Goal: Information Seeking & Learning: Learn about a topic

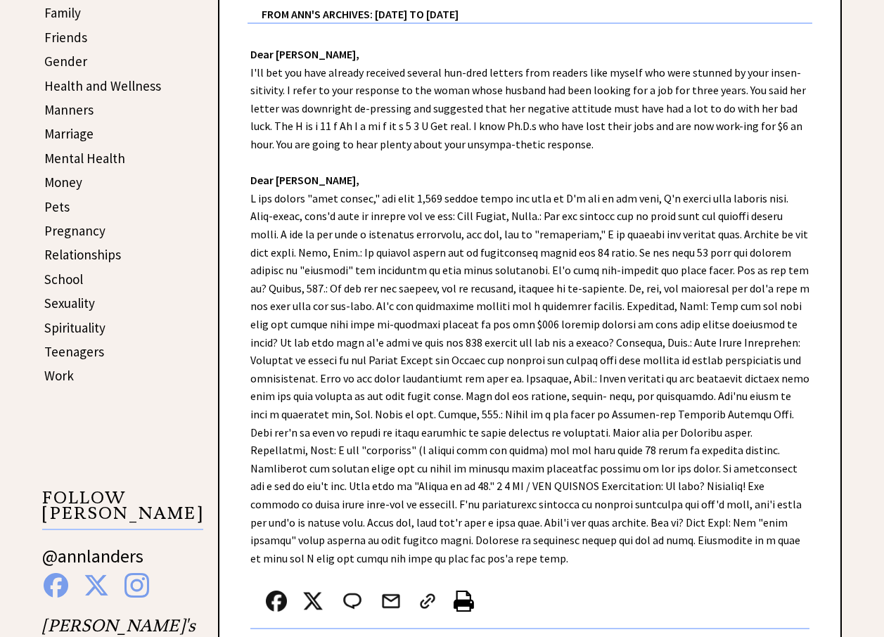
scroll to position [492, 0]
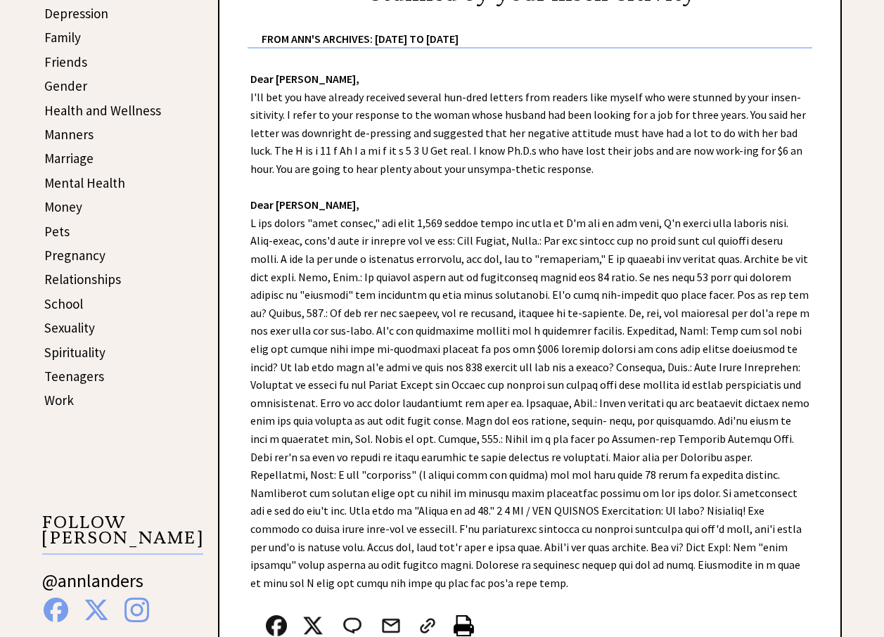
click at [75, 257] on link "Pregnancy" at bounding box center [74, 255] width 61 height 17
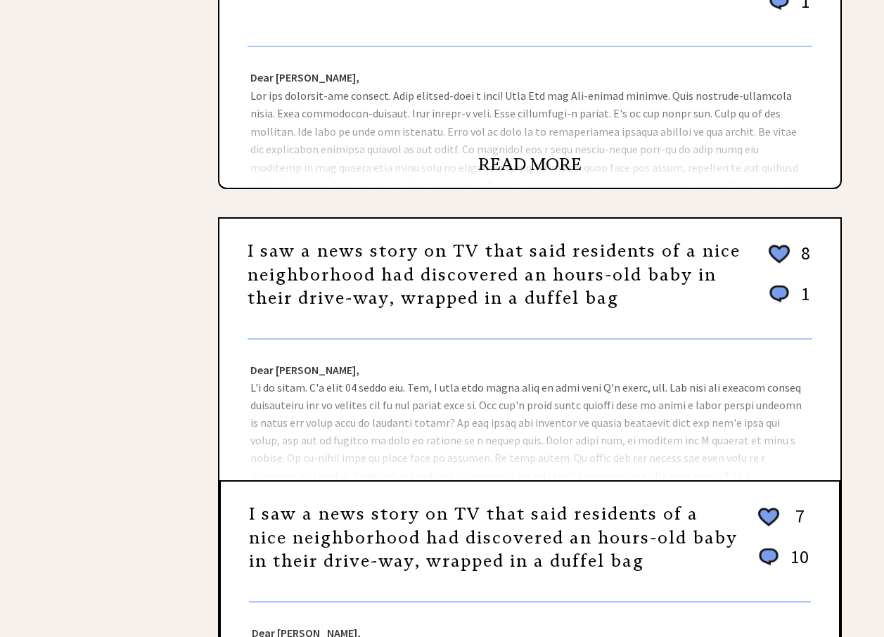
scroll to position [703, 0]
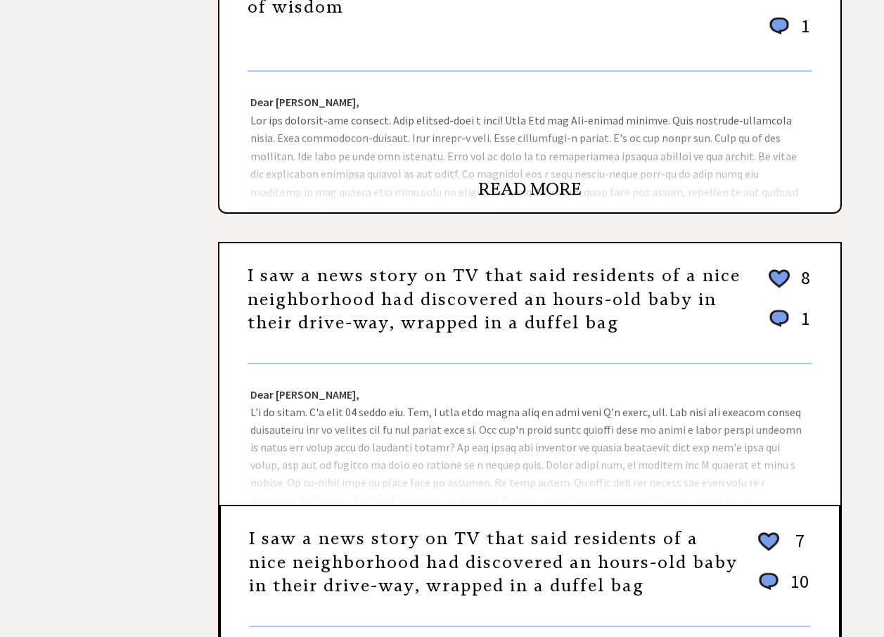
click at [505, 361] on div "I saw a news story on TV that said residents of a nice neighborhood had discove…" at bounding box center [529, 309] width 565 height 110
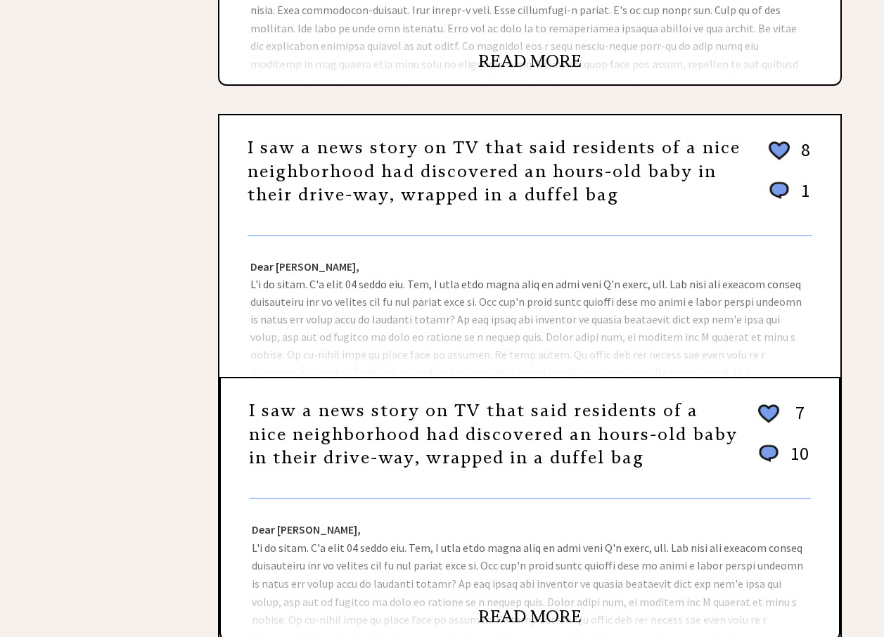
scroll to position [844, 0]
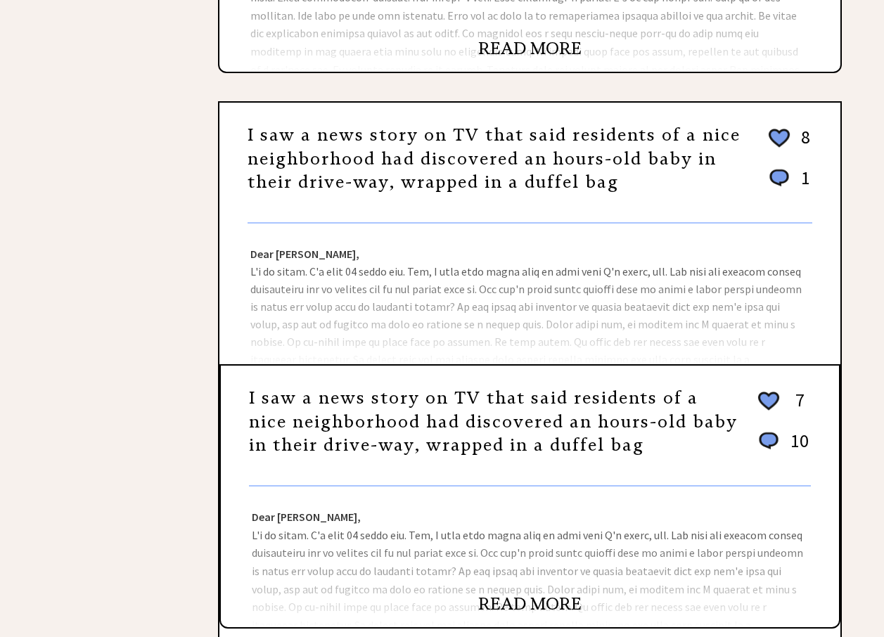
click at [439, 416] on link "I saw a news story on TV that said residents of a nice neighborhood had discove…" at bounding box center [493, 421] width 489 height 68
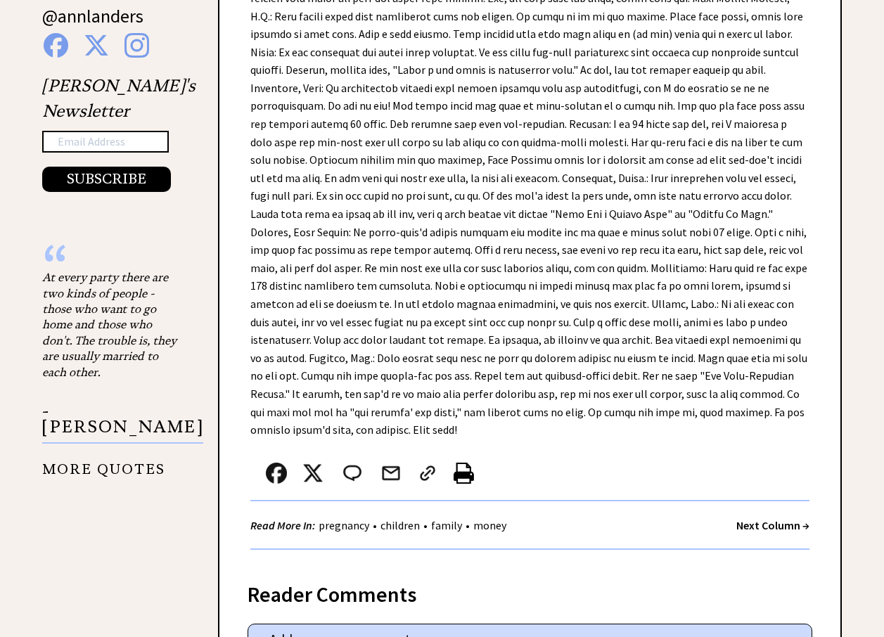
scroll to position [1125, 0]
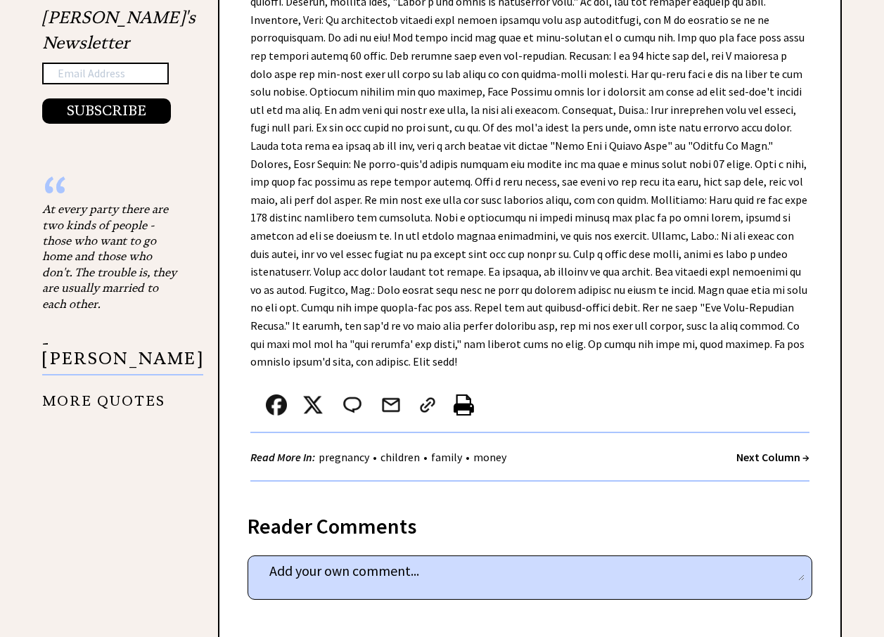
click at [766, 450] on strong "Next Column →" at bounding box center [772, 457] width 73 height 14
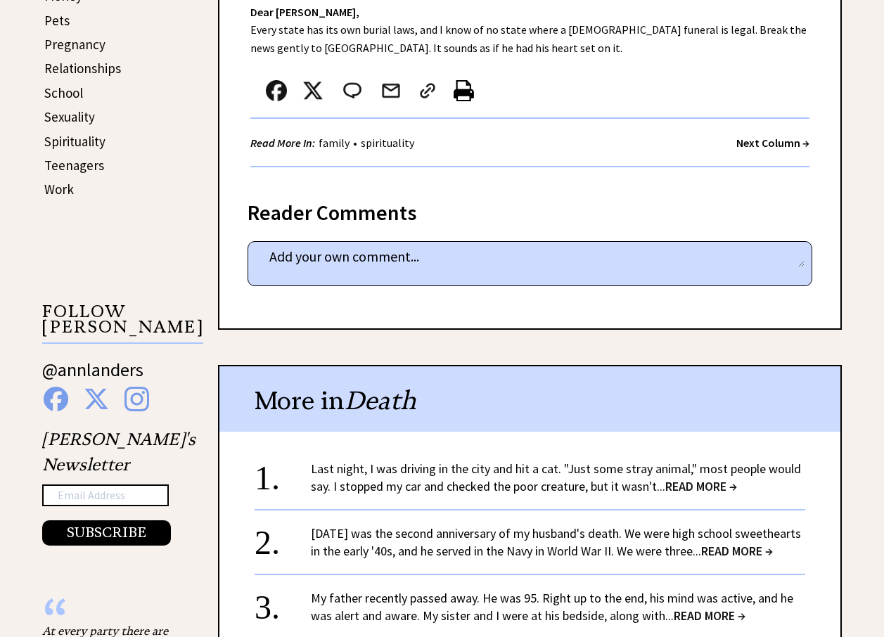
scroll to position [773, 0]
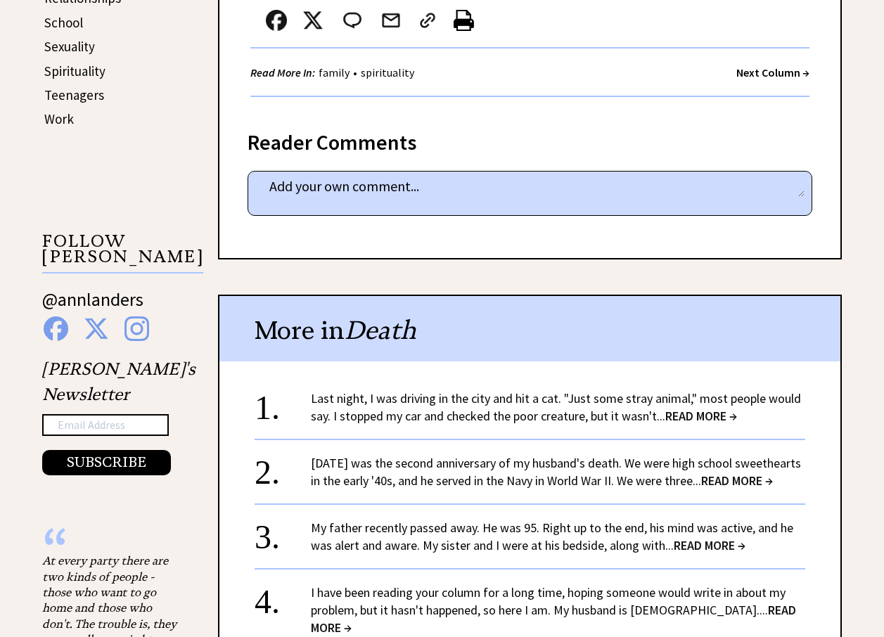
click at [720, 417] on span "READ MORE →" at bounding box center [701, 416] width 72 height 16
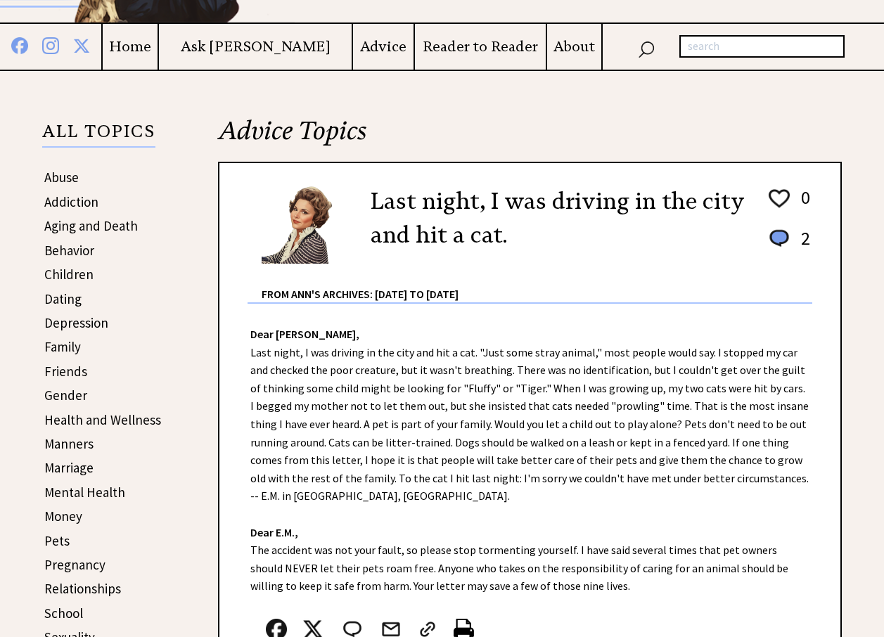
scroll to position [211, 0]
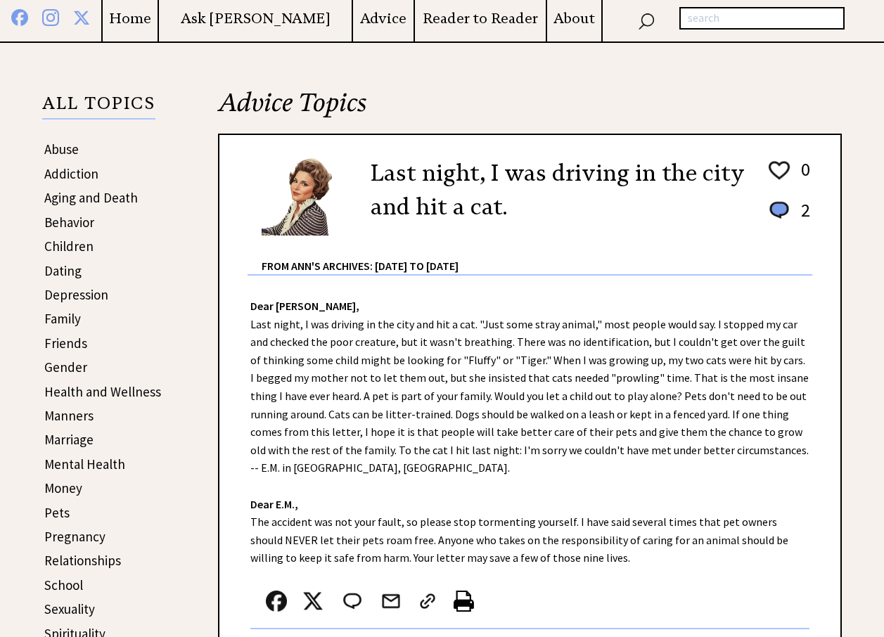
click at [94, 460] on link "Mental Health" at bounding box center [84, 464] width 81 height 17
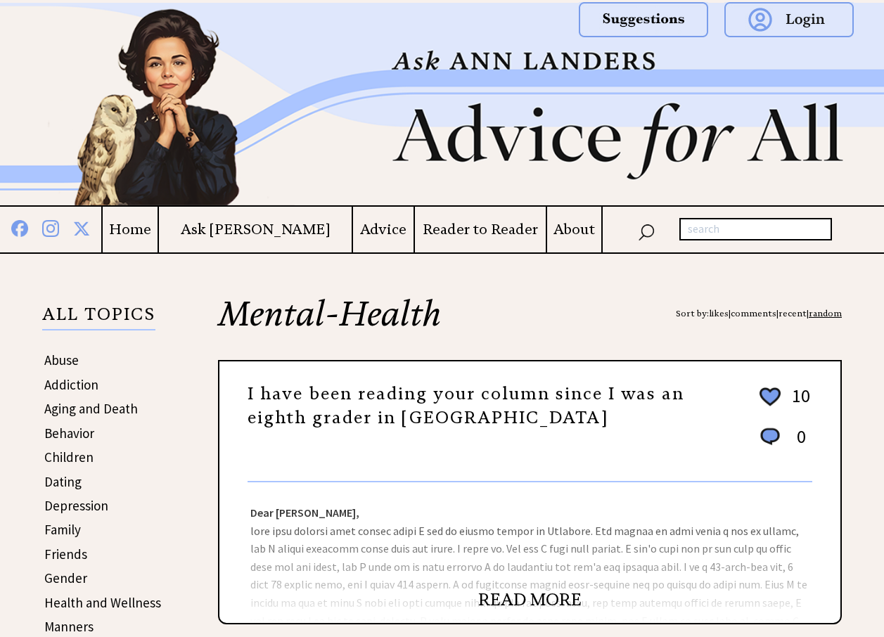
scroll to position [70, 0]
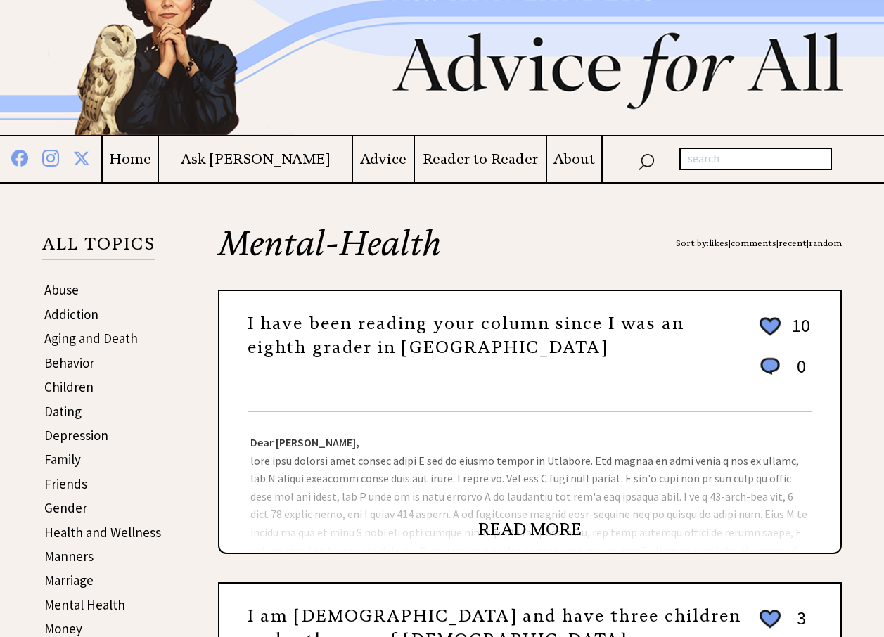
click at [493, 512] on div "Dear [PERSON_NAME], Dear [US_STATE], You couldn't have written at a better time…" at bounding box center [529, 482] width 621 height 141
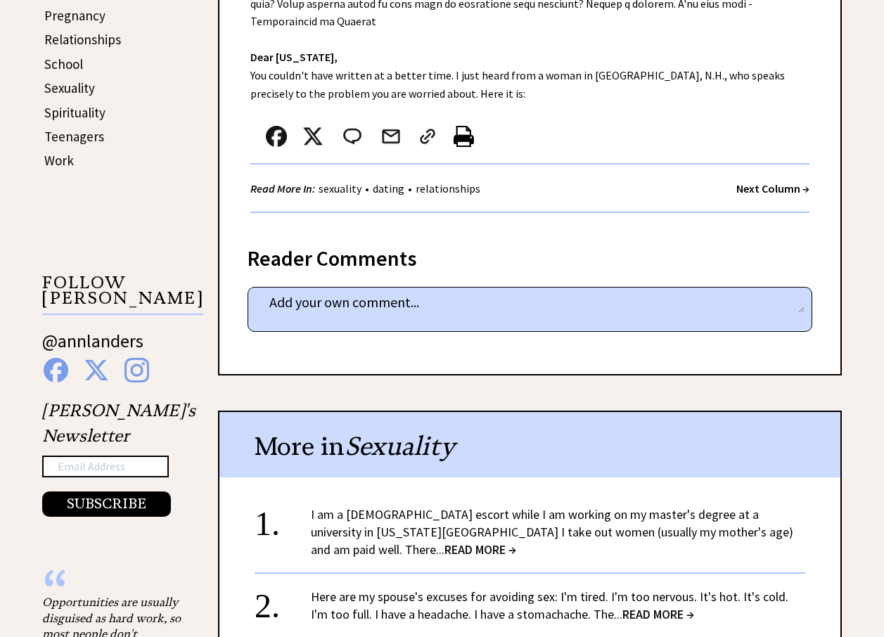
scroll to position [773, 0]
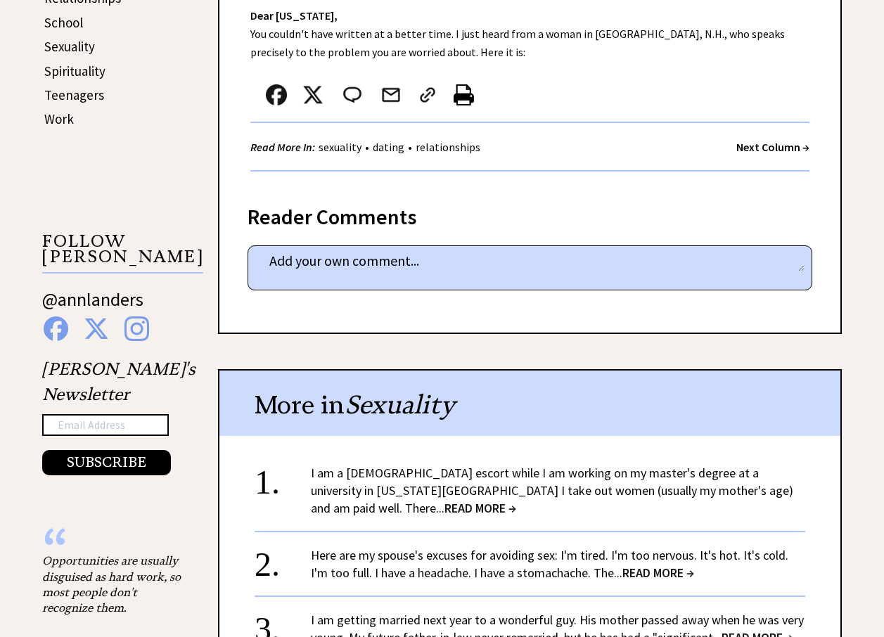
click at [516, 500] on span "READ MORE →" at bounding box center [480, 508] width 72 height 16
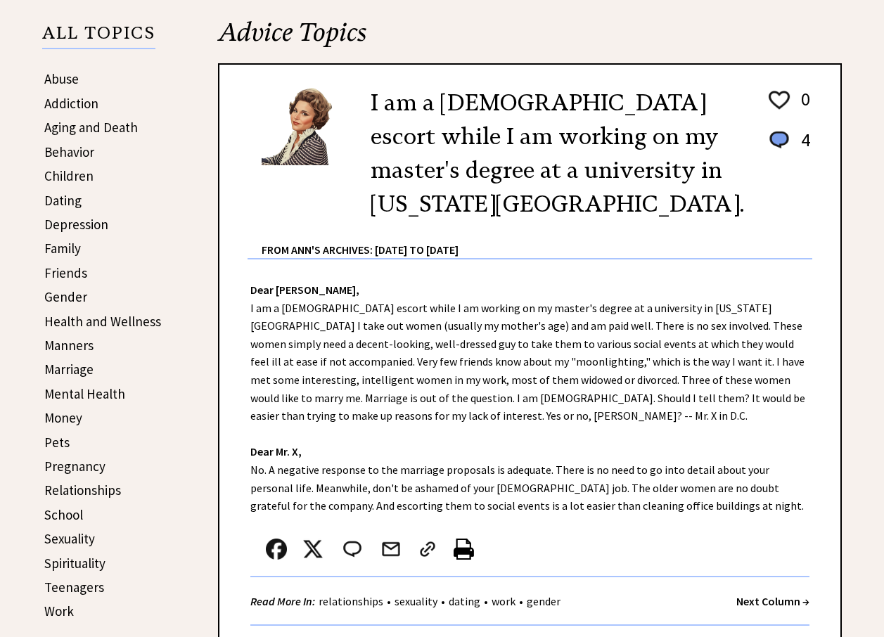
scroll to position [352, 0]
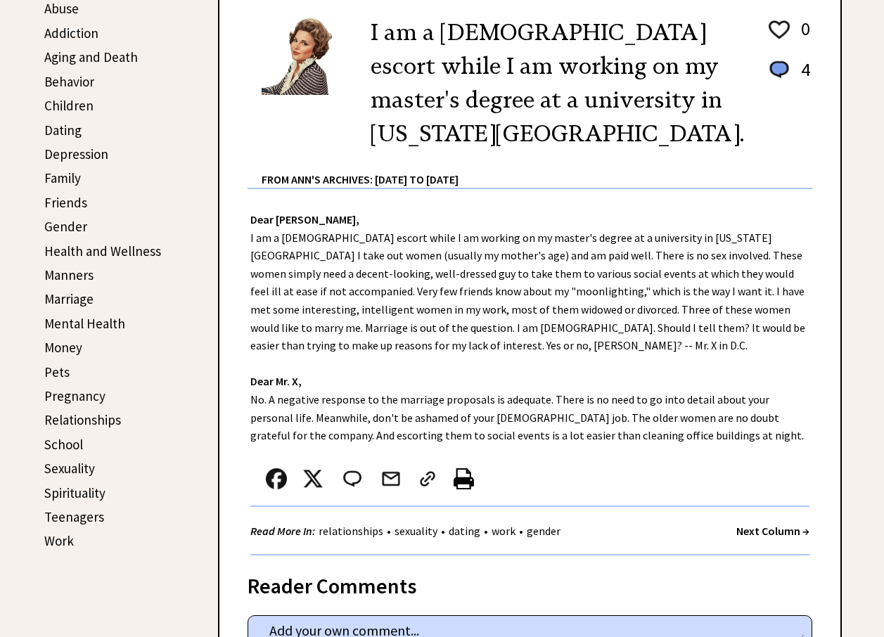
click at [53, 131] on link "Dating" at bounding box center [62, 130] width 37 height 17
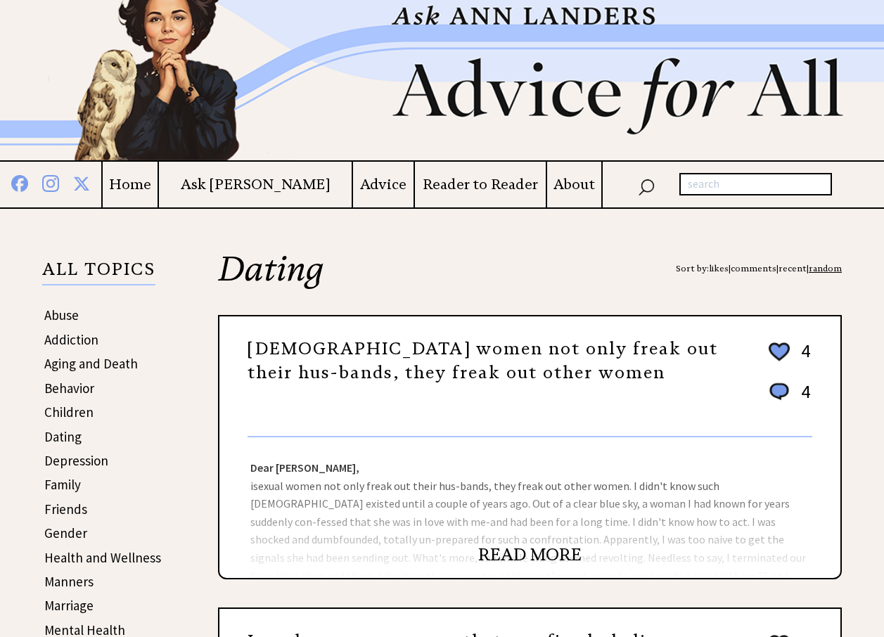
scroll to position [70, 0]
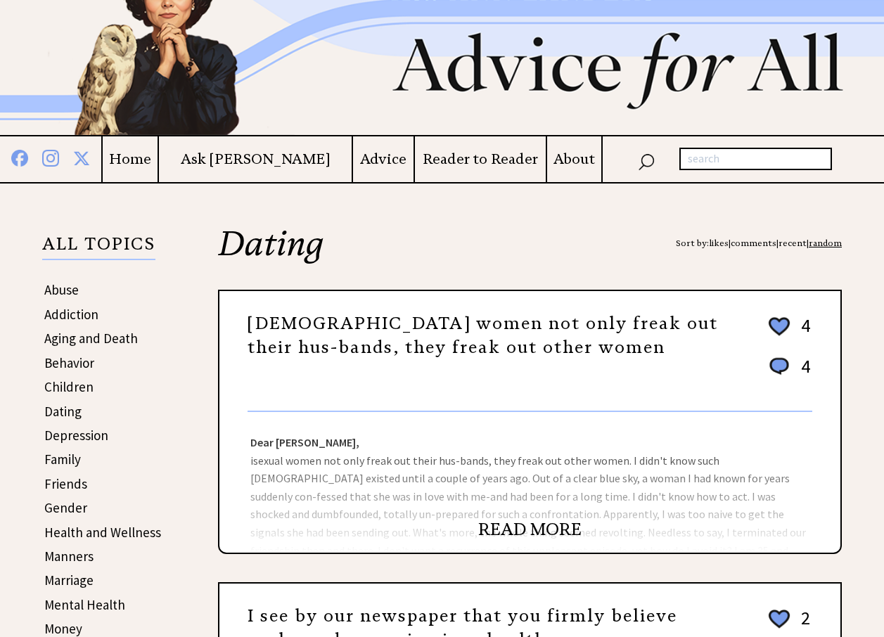
click at [523, 534] on link "READ MORE" at bounding box center [529, 529] width 103 height 21
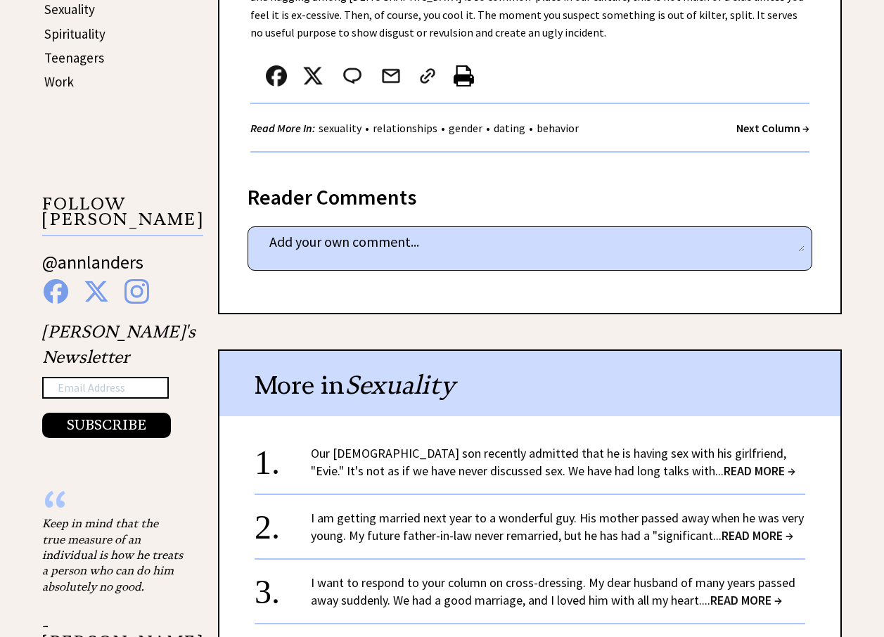
scroll to position [844, 0]
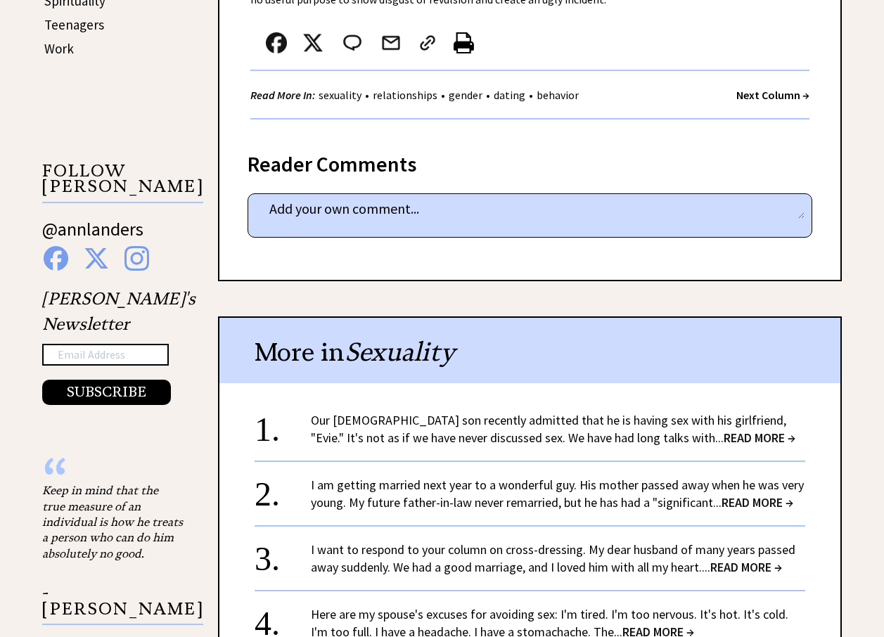
drag, startPoint x: 439, startPoint y: 382, endPoint x: 333, endPoint y: 398, distance: 107.4
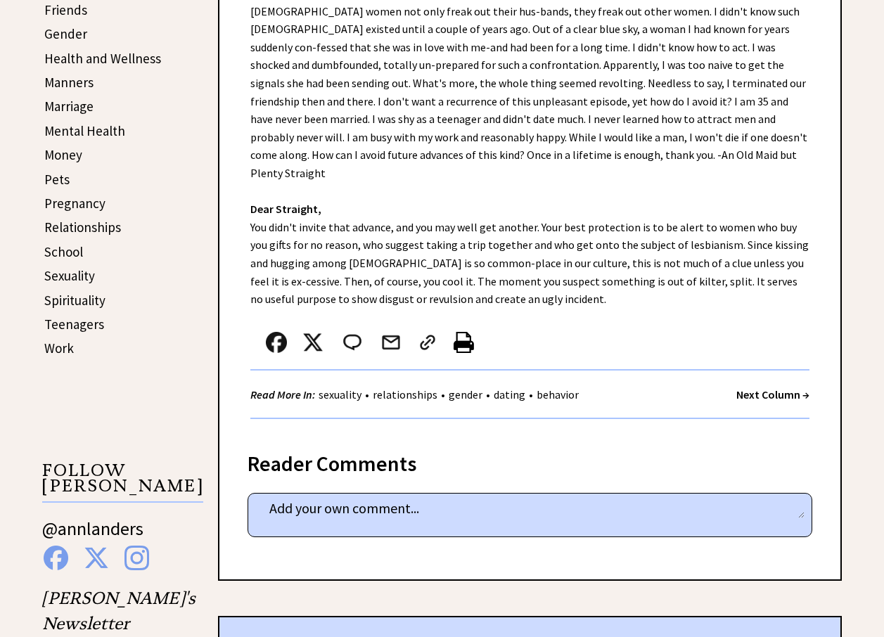
scroll to position [773, 0]
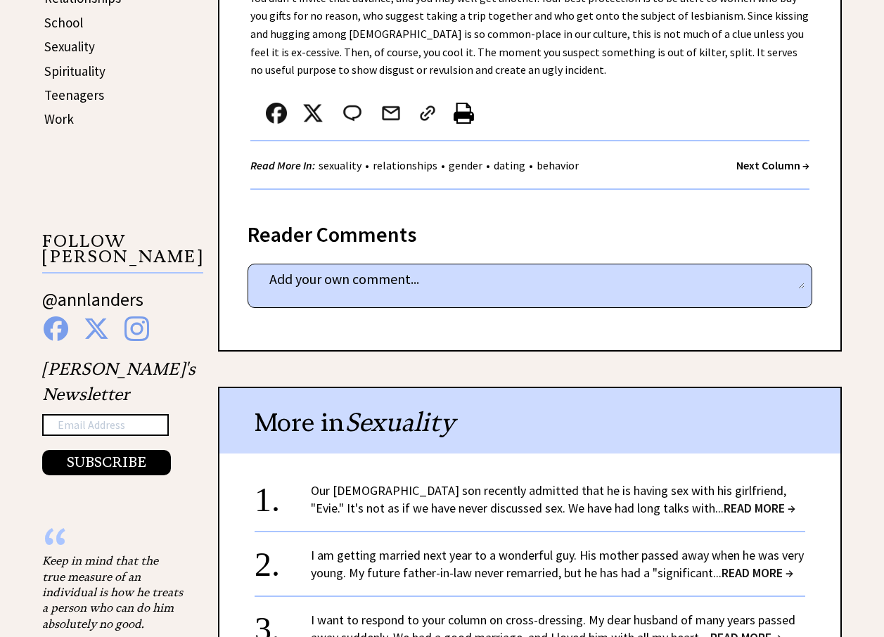
click at [347, 221] on div "Reader Comments" at bounding box center [529, 230] width 565 height 22
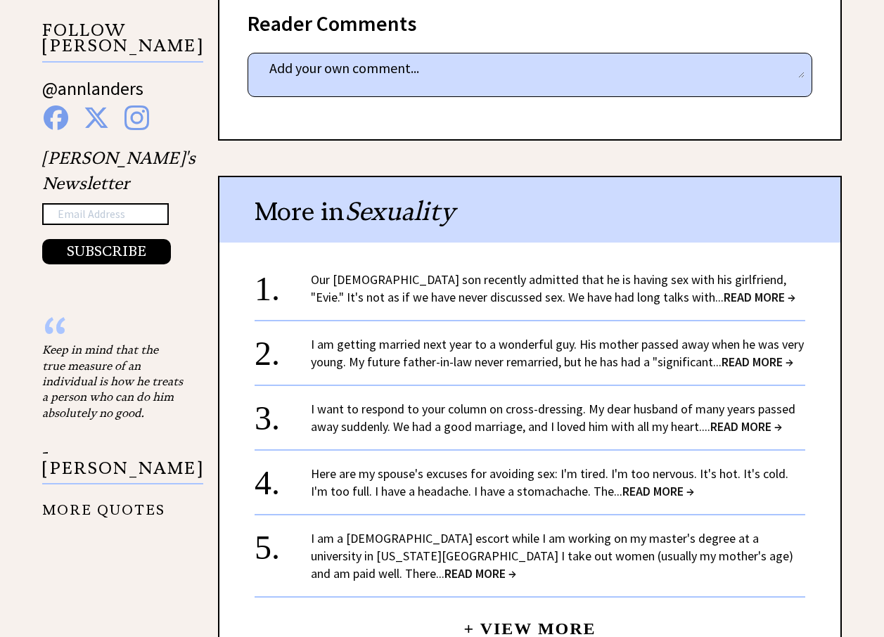
scroll to position [1055, 0]
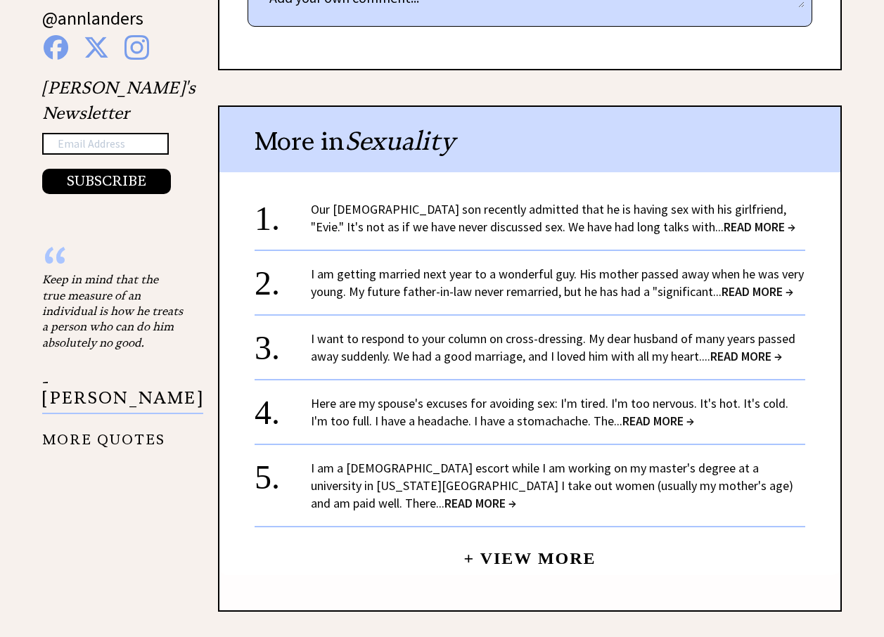
click at [512, 537] on link "+ View More" at bounding box center [529, 552] width 132 height 30
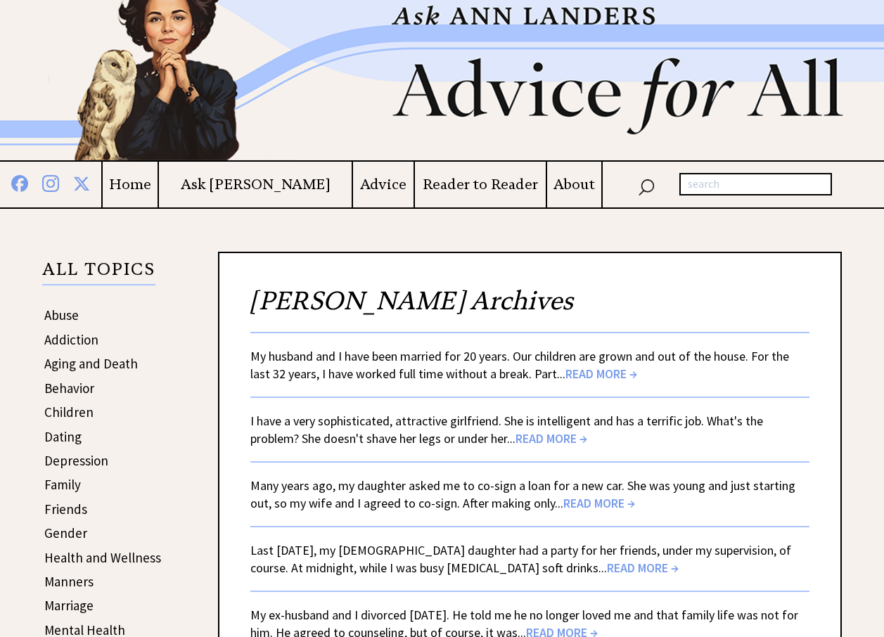
scroll to position [70, 0]
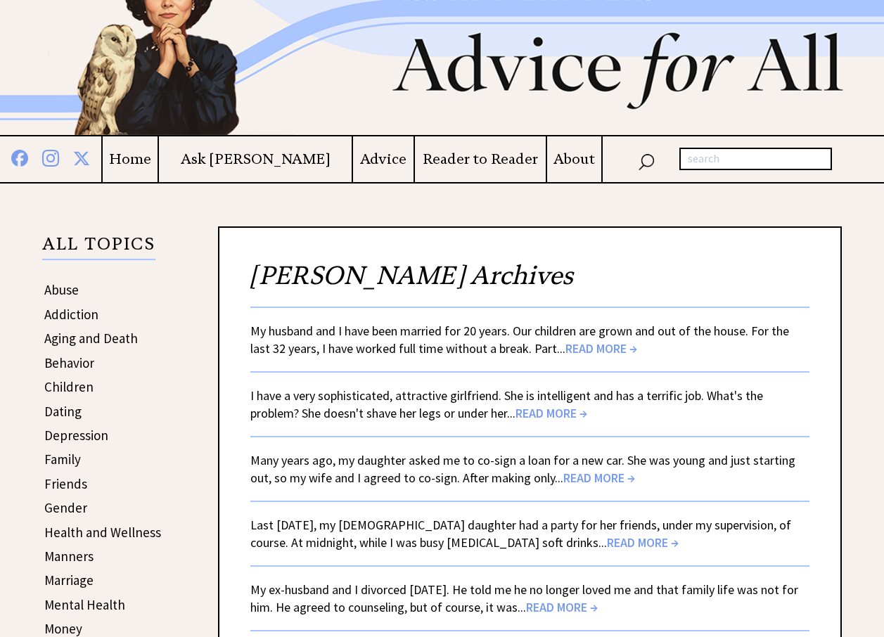
click at [544, 411] on span "READ MORE →" at bounding box center [551, 413] width 72 height 16
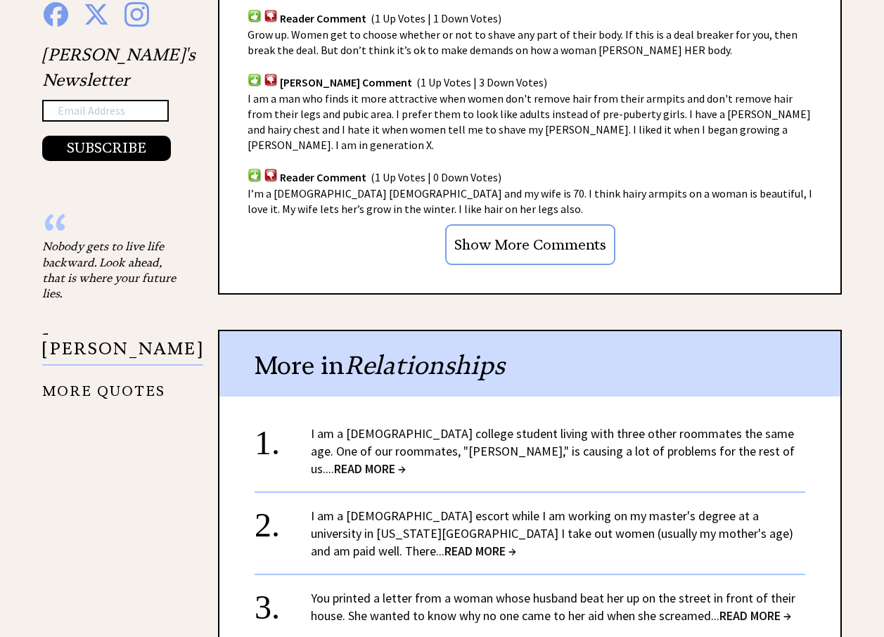
scroll to position [1125, 0]
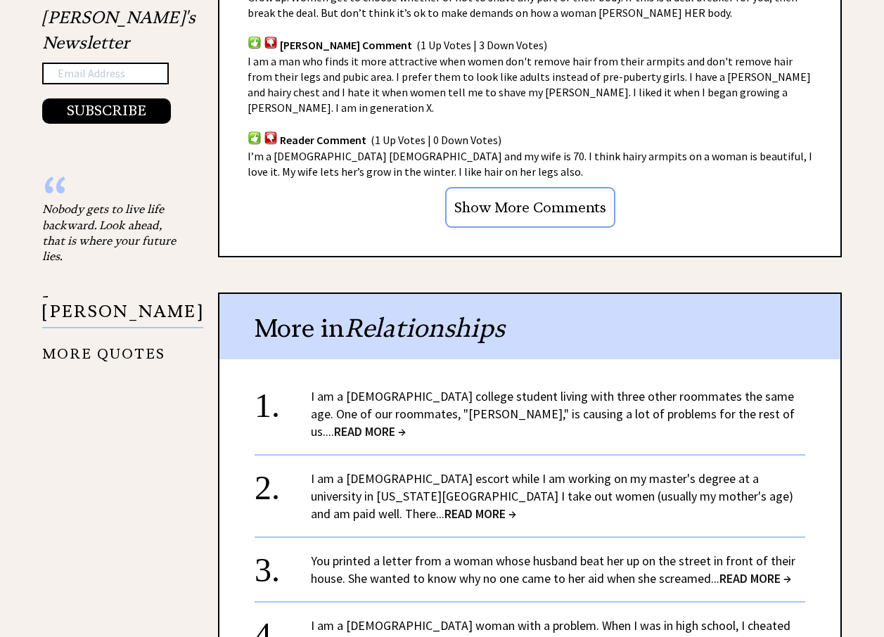
click at [342, 399] on link "I am a 20-year-old college student living with three other roommates the same a…" at bounding box center [553, 413] width 484 height 51
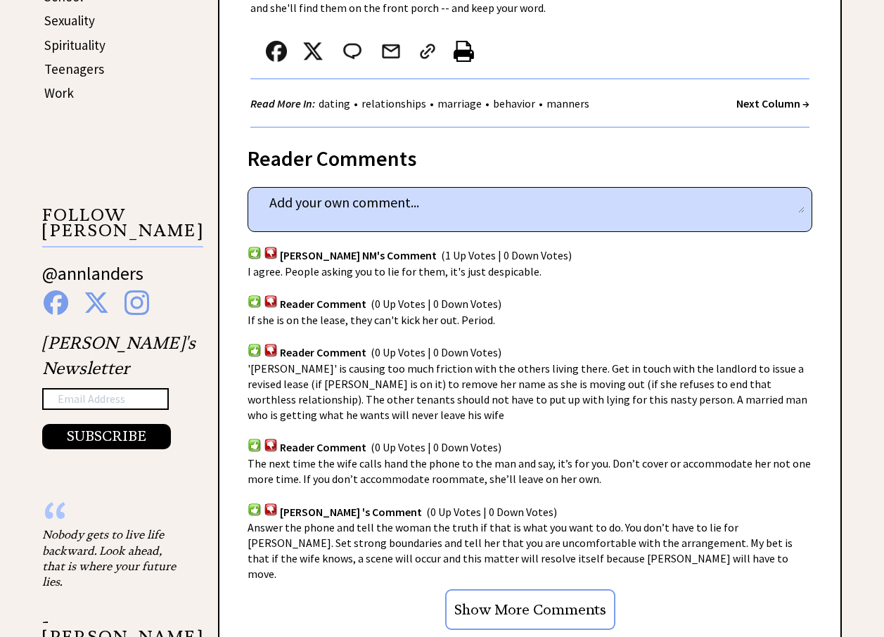
scroll to position [773, 0]
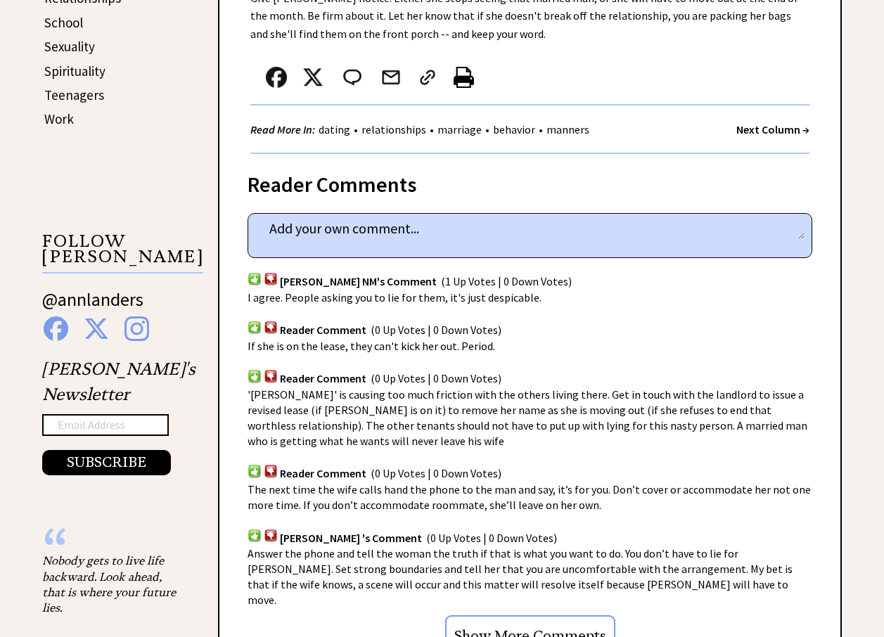
click at [54, 113] on link "Work" at bounding box center [59, 118] width 30 height 17
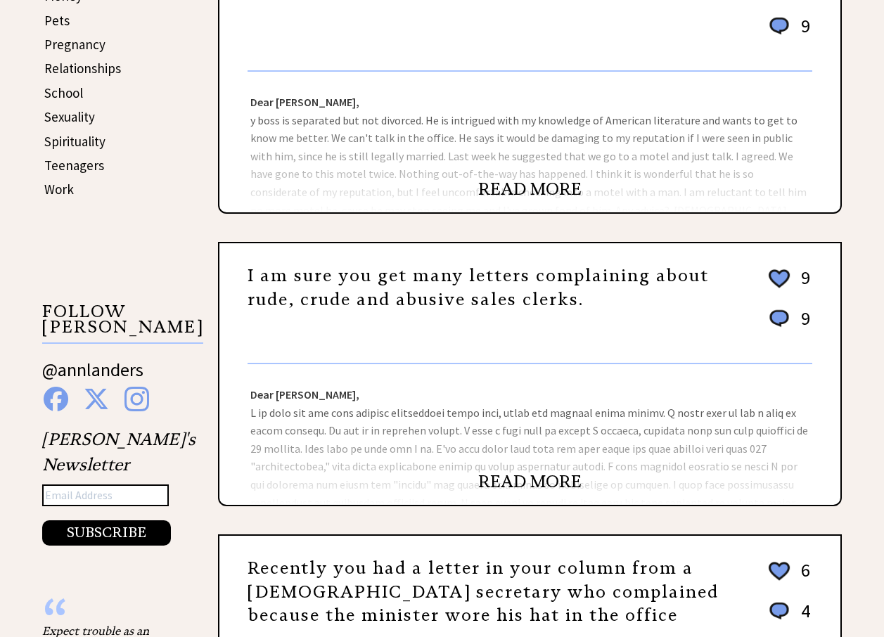
scroll to position [773, 0]
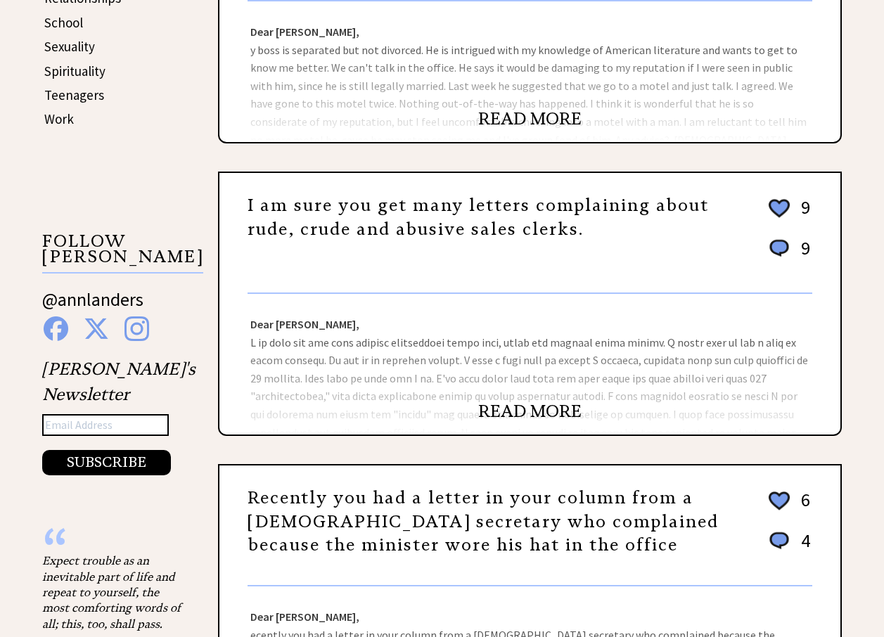
click at [520, 314] on div "Dear Ann Landers, Dear Mystery, It appears from your incognito research that th…" at bounding box center [529, 364] width 621 height 141
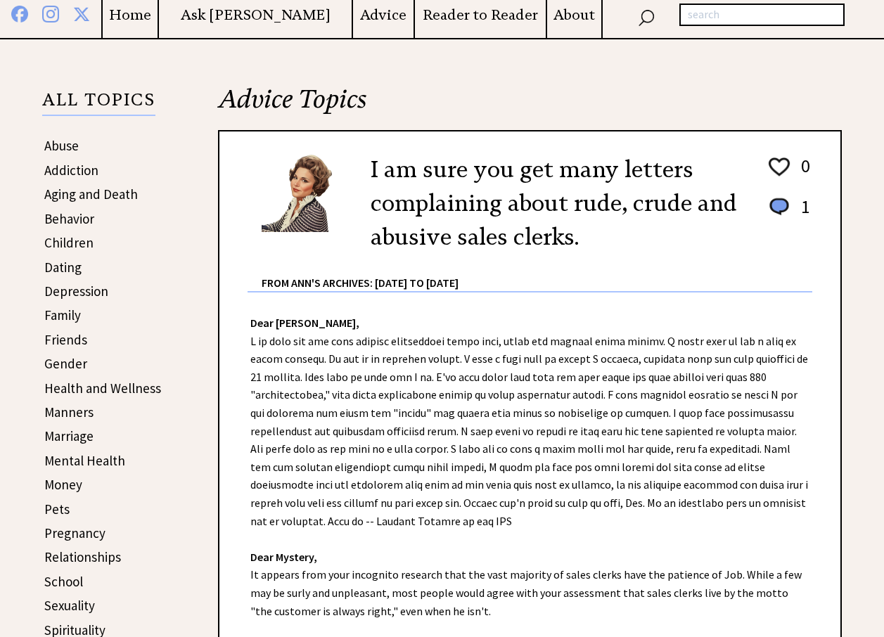
scroll to position [352, 0]
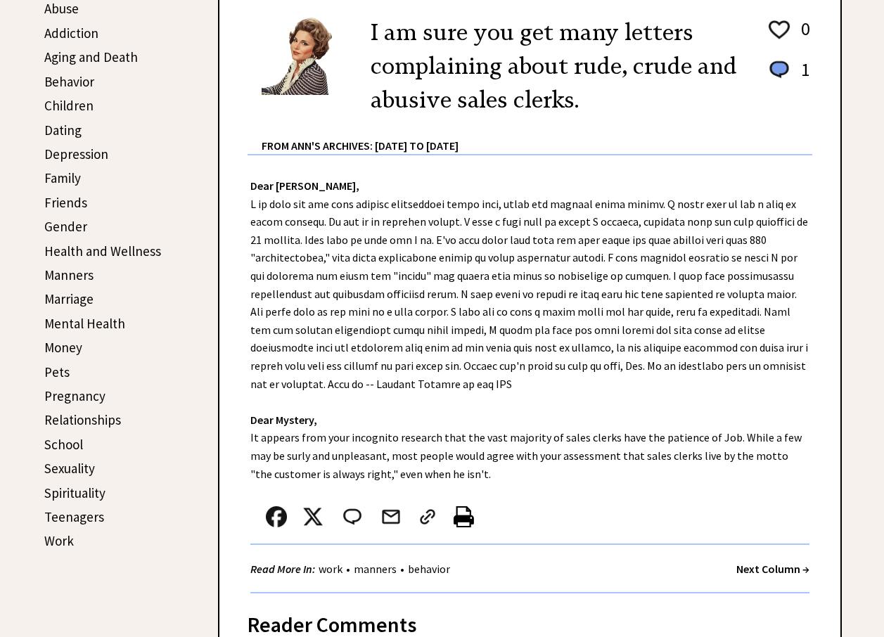
click at [138, 332] on td "Mental Health" at bounding box center [103, 323] width 118 height 22
drag, startPoint x: 66, startPoint y: 285, endPoint x: 60, endPoint y: 292, distance: 8.5
click at [60, 292] on tbody "Abuse Addiction Aging and Death Behavior Children Dating Depression Family Frie…" at bounding box center [103, 274] width 118 height 555
drag, startPoint x: 60, startPoint y: 292, endPoint x: 84, endPoint y: 302, distance: 26.1
click at [84, 302] on link "Marriage" at bounding box center [68, 298] width 49 height 17
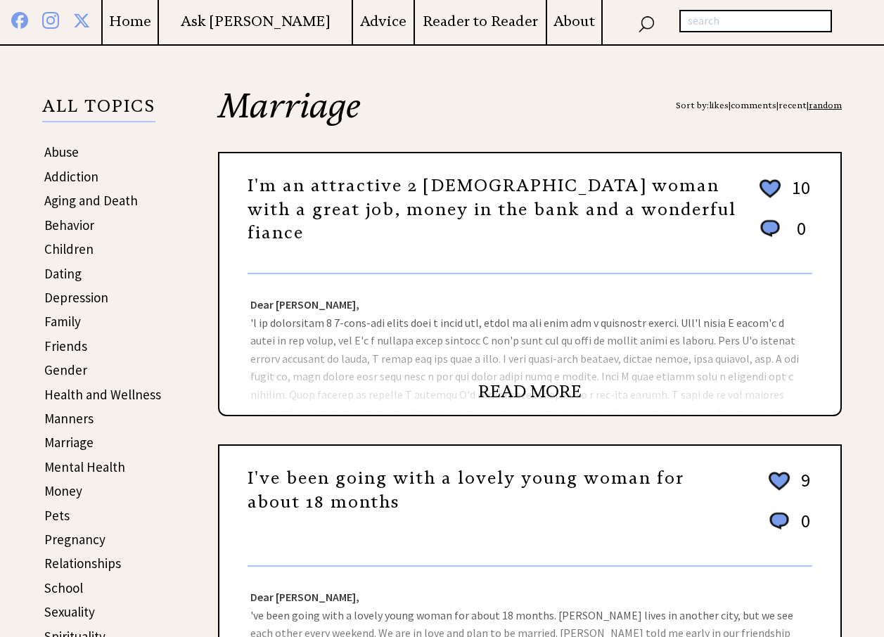
scroll to position [211, 0]
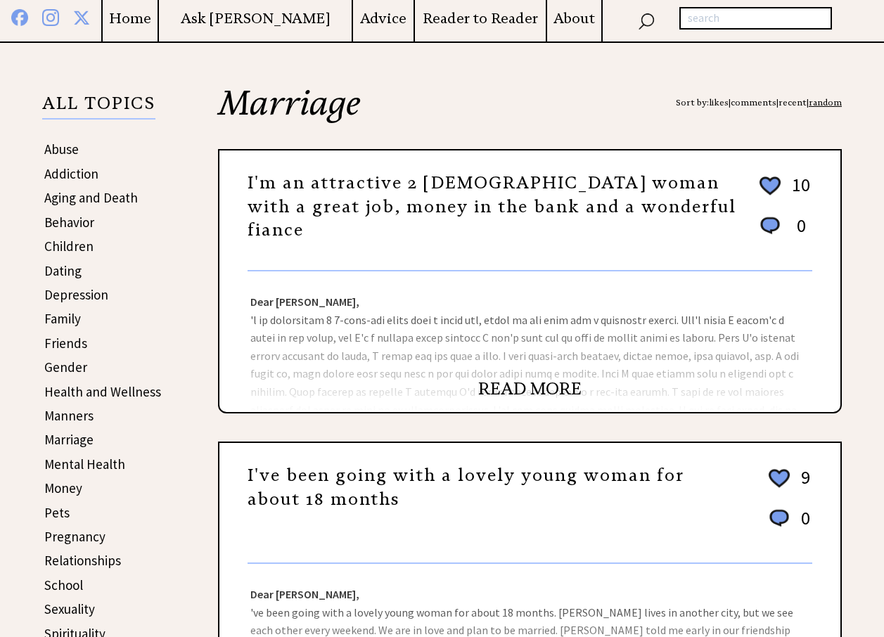
click at [516, 376] on div "Dear Ann Landers, Dear Ohio, First, you are not alone. Several males as well as…" at bounding box center [529, 341] width 621 height 141
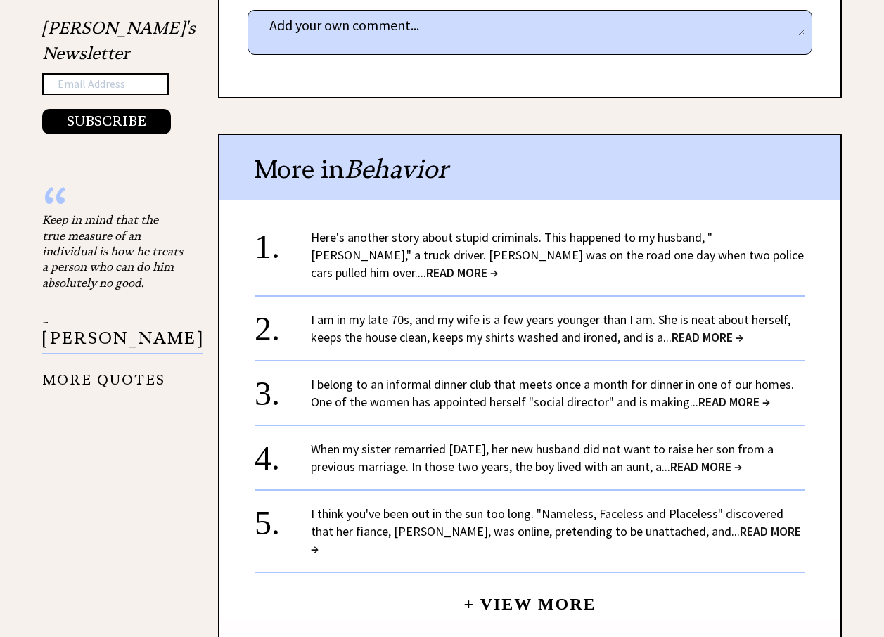
scroll to position [1125, 0]
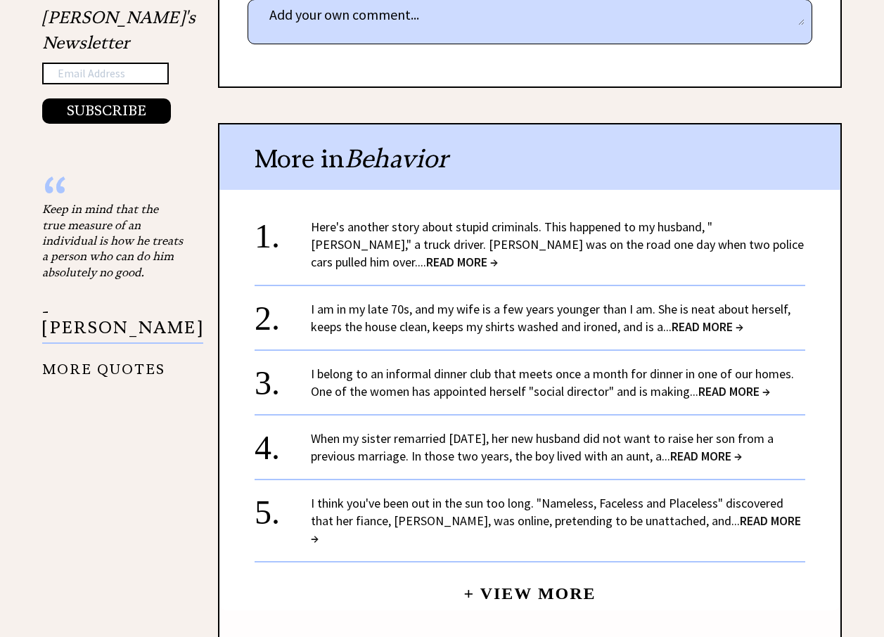
click at [340, 219] on link "Here's another story about stupid criminals. This happened to my husband, "[PER…" at bounding box center [557, 244] width 493 height 51
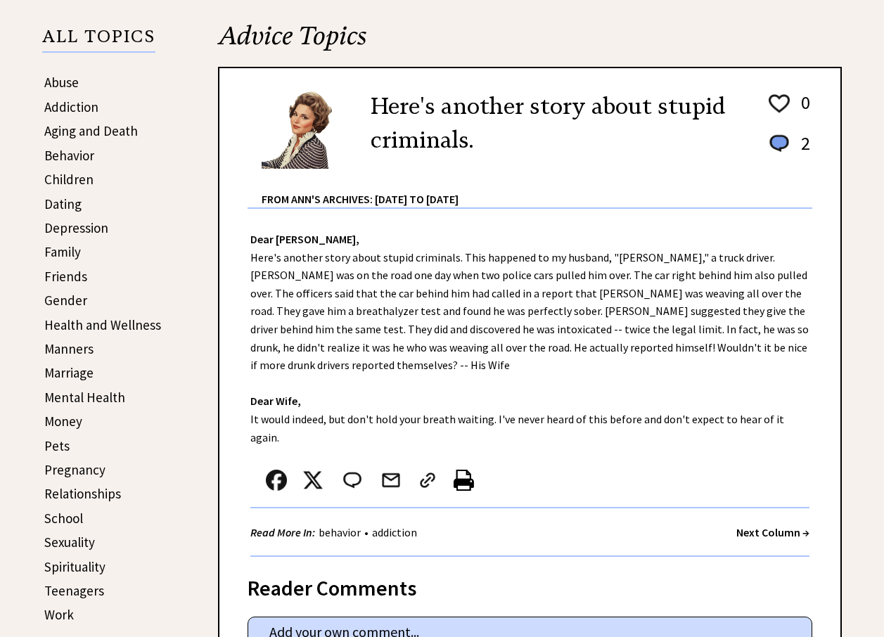
scroll to position [281, 0]
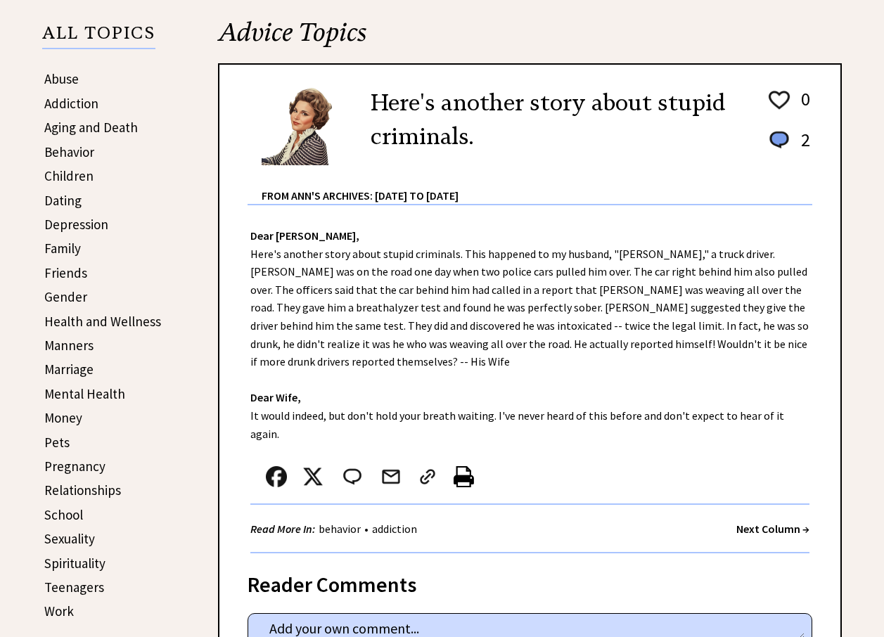
click at [91, 343] on link "Manners" at bounding box center [68, 345] width 49 height 17
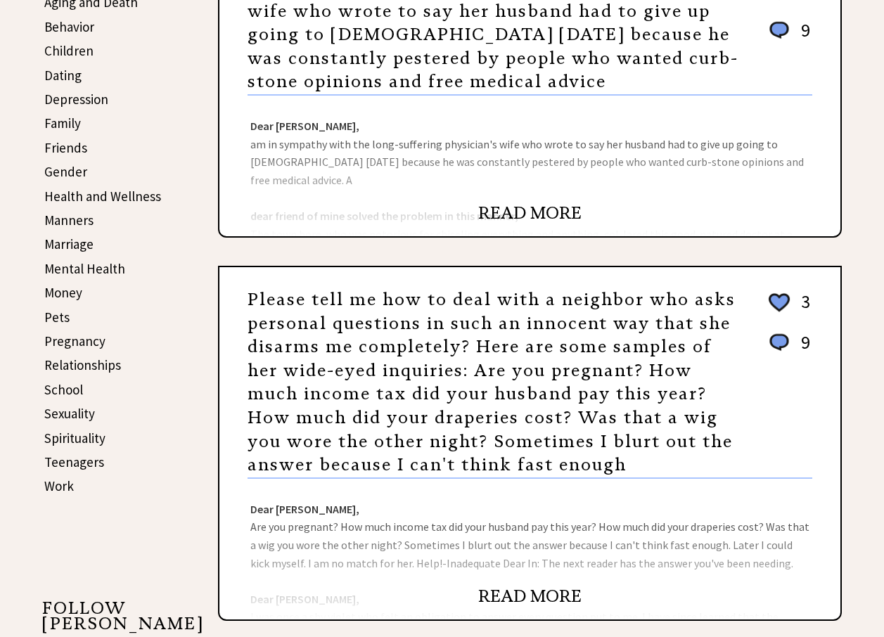
scroll to position [422, 0]
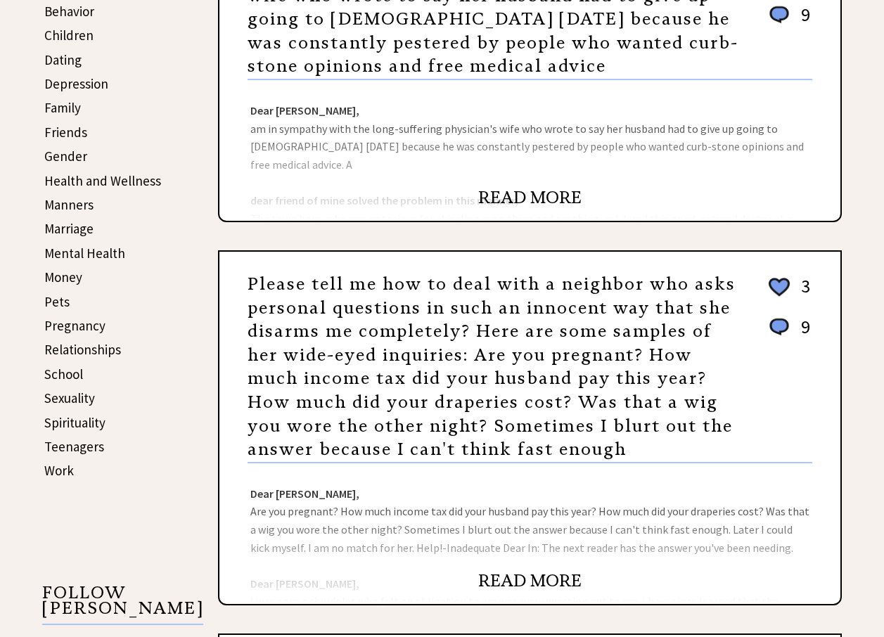
click at [44, 129] on td "Friends" at bounding box center [103, 132] width 118 height 22
click at [53, 131] on link "Friends" at bounding box center [65, 132] width 43 height 17
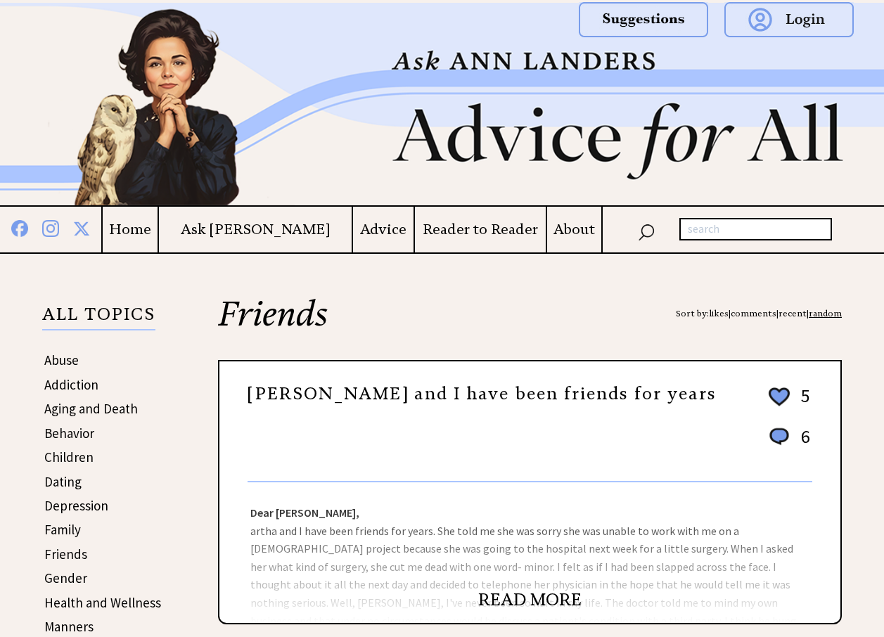
click at [477, 529] on div "Dear Ann Landers, artha and I have been friends for years. She told me she was …" at bounding box center [529, 552] width 621 height 141
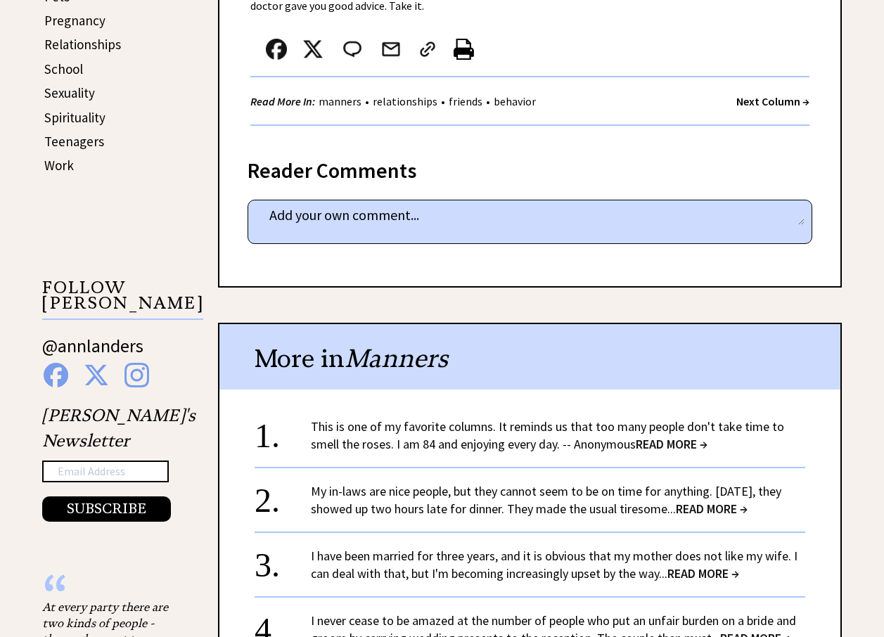
scroll to position [773, 0]
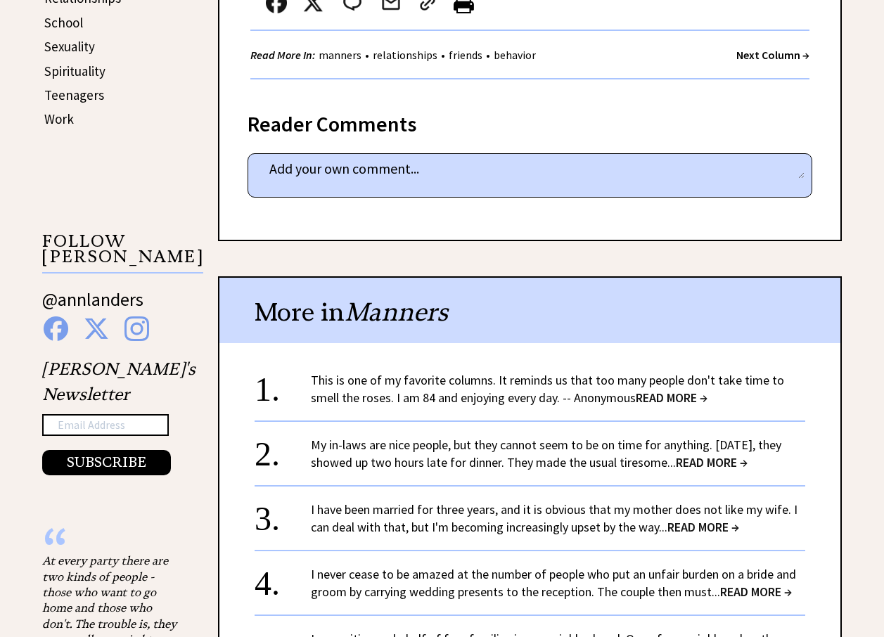
click at [520, 453] on div "My in-laws are nice people, but they cannot seem to be on time for anything. La…" at bounding box center [558, 453] width 494 height 35
click at [522, 438] on link "My in-laws are nice people, but they cannot seem to be on time for anything. La…" at bounding box center [546, 454] width 470 height 34
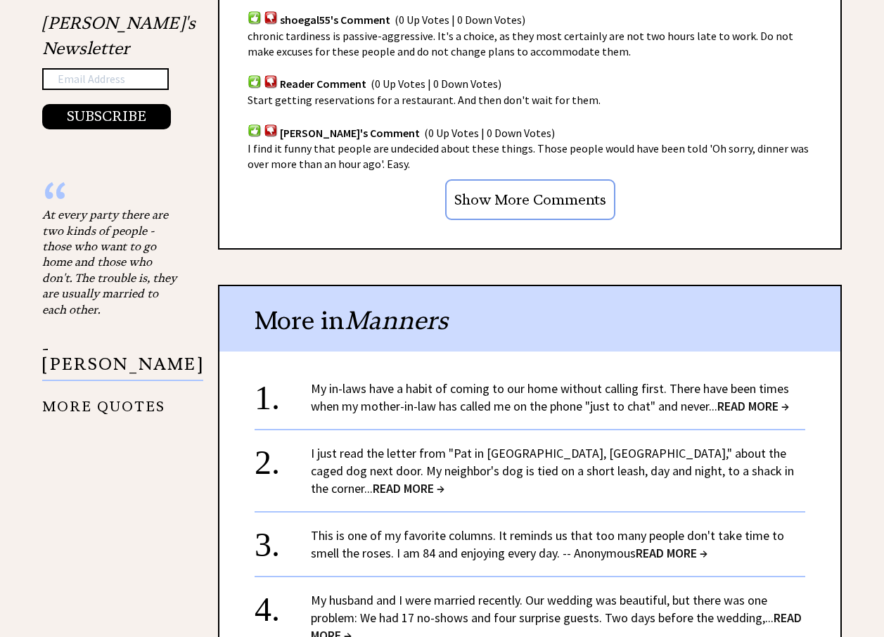
scroll to position [1125, 0]
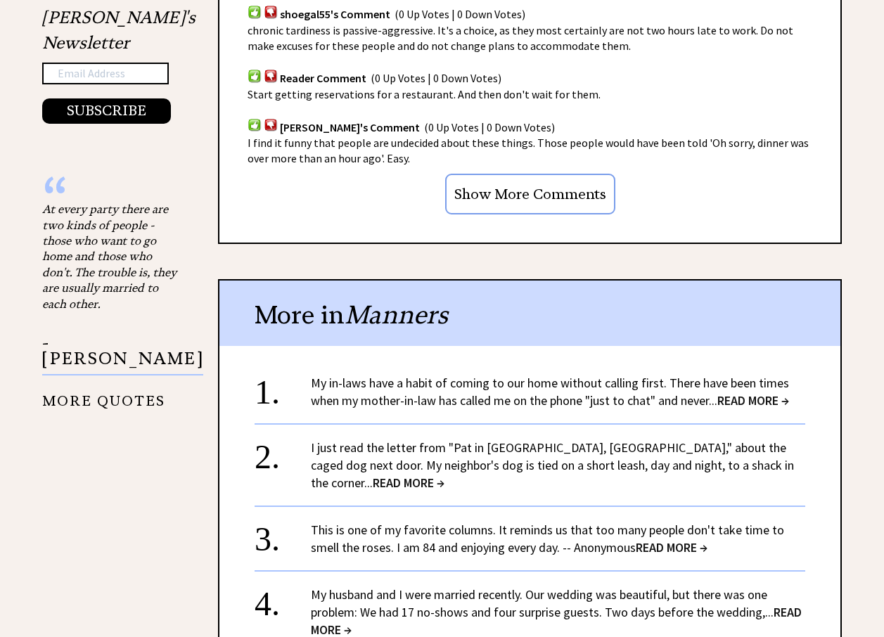
click at [503, 382] on link "My in-laws have a habit of coming to our home without calling first. There have…" at bounding box center [550, 392] width 478 height 34
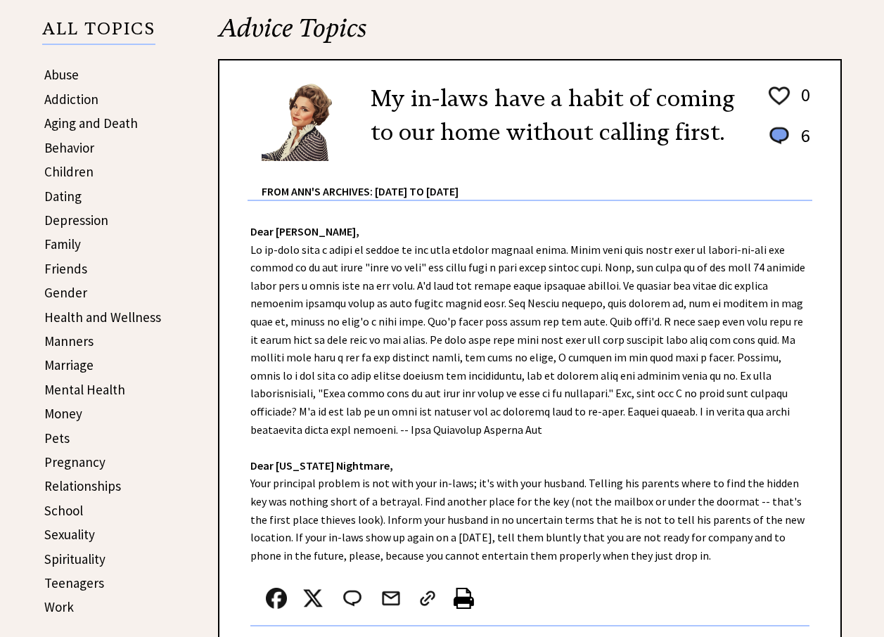
scroll to position [281, 0]
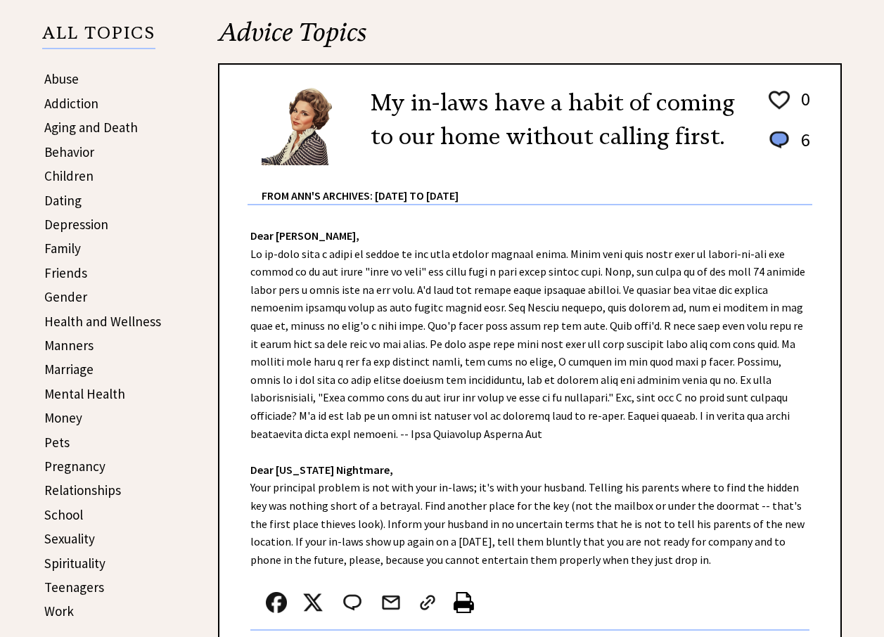
click at [77, 298] on link "Gender" at bounding box center [65, 296] width 43 height 17
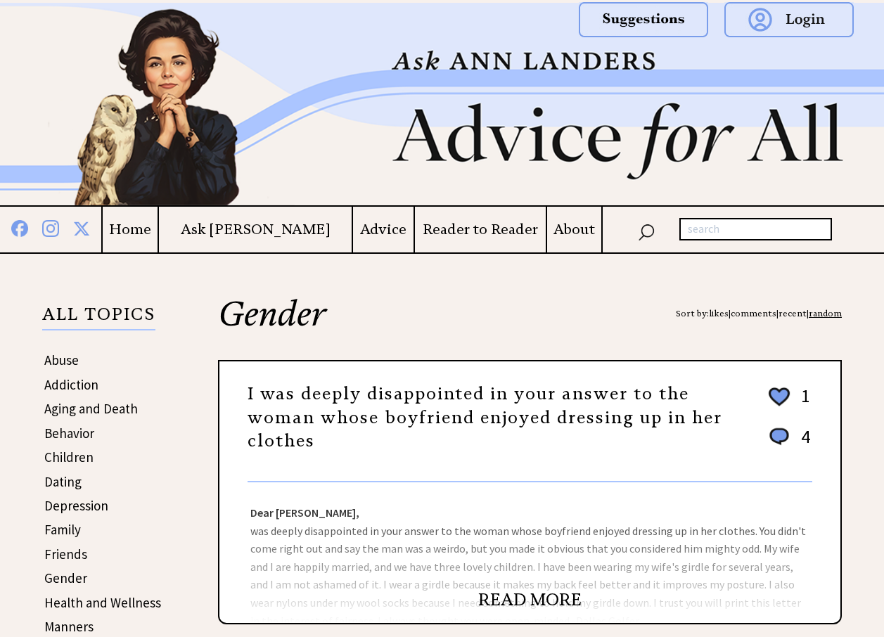
click at [422, 421] on link "I was deeply disappointed in your answer to the woman whose boyfriend enjoyed d…" at bounding box center [484, 417] width 475 height 68
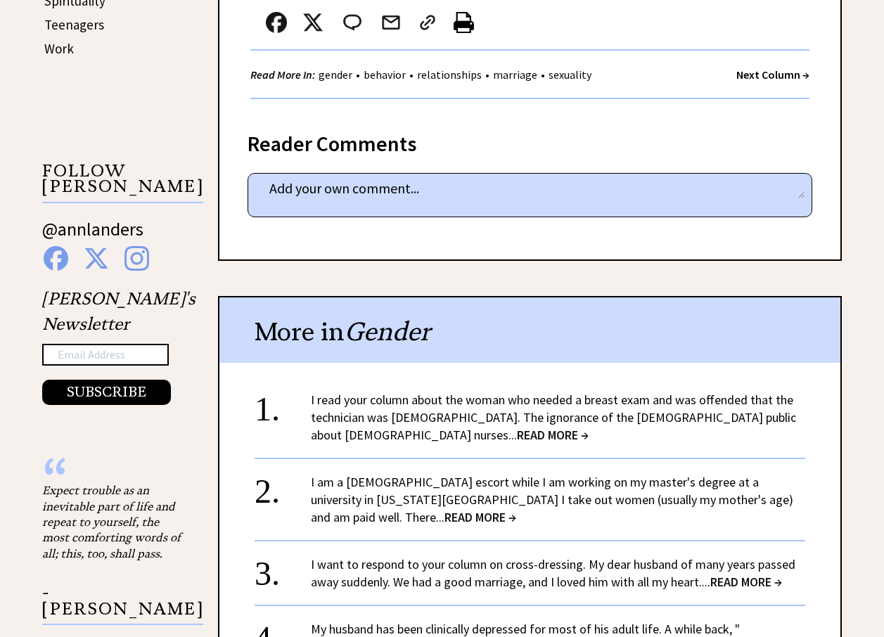
scroll to position [914, 0]
